Goal: Check status

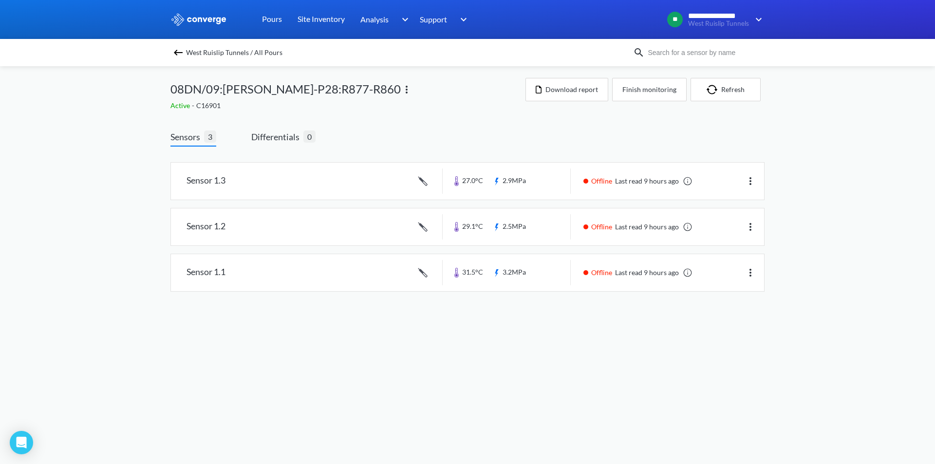
click at [181, 50] on img at bounding box center [178, 53] width 12 height 12
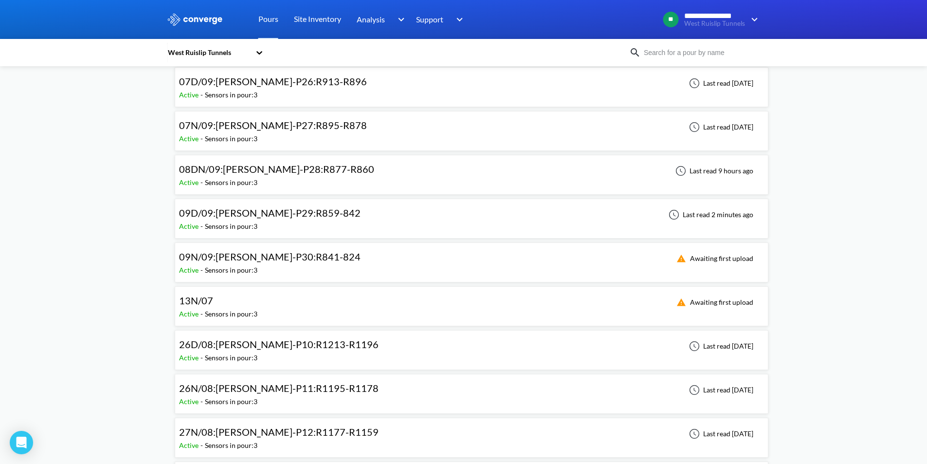
scroll to position [389, 0]
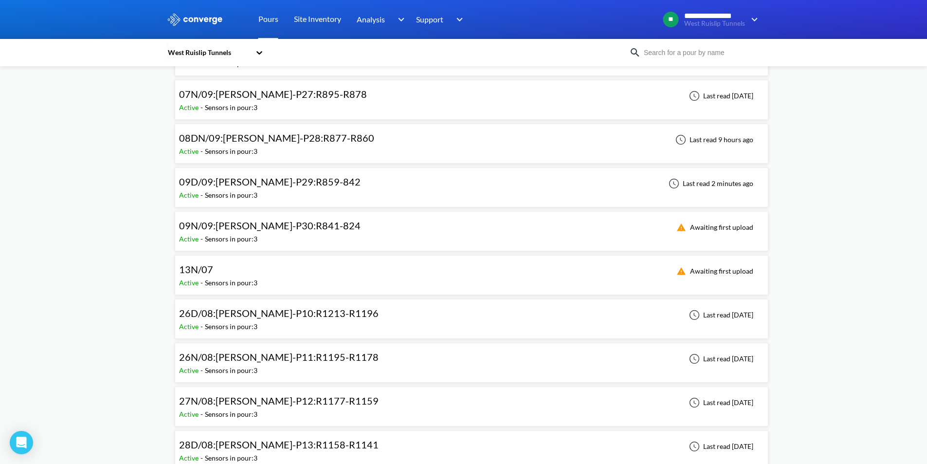
click at [283, 184] on span "09D/09:[PERSON_NAME]-P29:R859-842" at bounding box center [270, 182] width 182 height 12
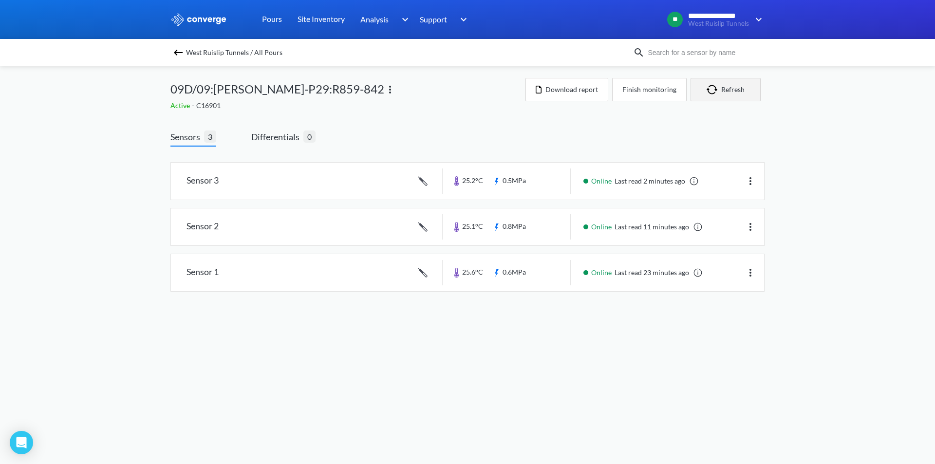
click at [735, 88] on button "Refresh" at bounding box center [725, 89] width 70 height 23
